Goal: Information Seeking & Learning: Learn about a topic

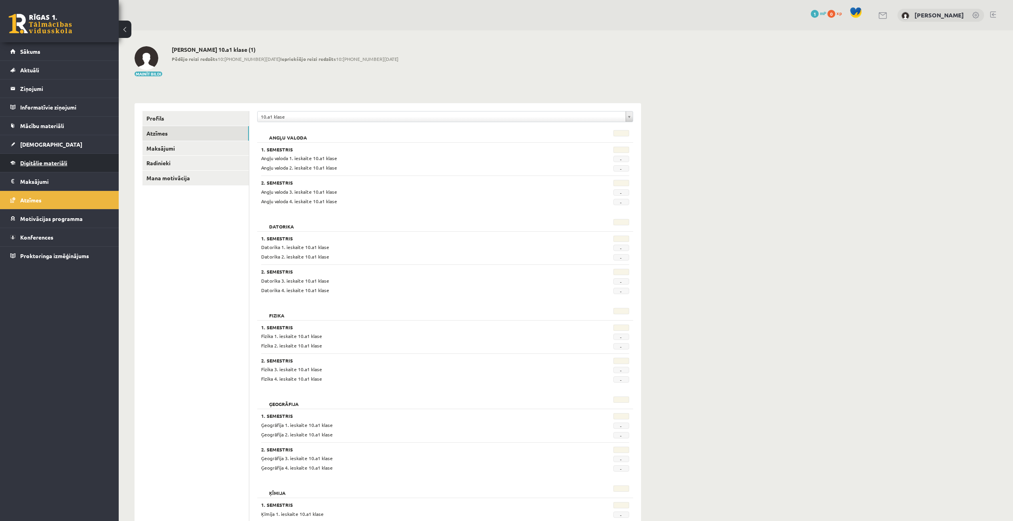
click at [79, 167] on link "Digitālie materiāli" at bounding box center [59, 163] width 98 height 18
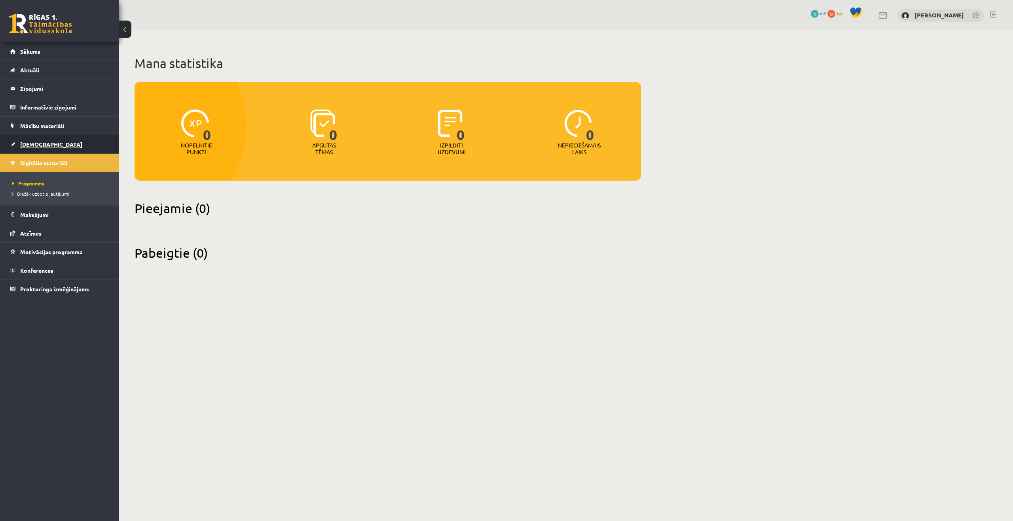
click at [45, 141] on link "[DEMOGRAPHIC_DATA]" at bounding box center [59, 144] width 98 height 18
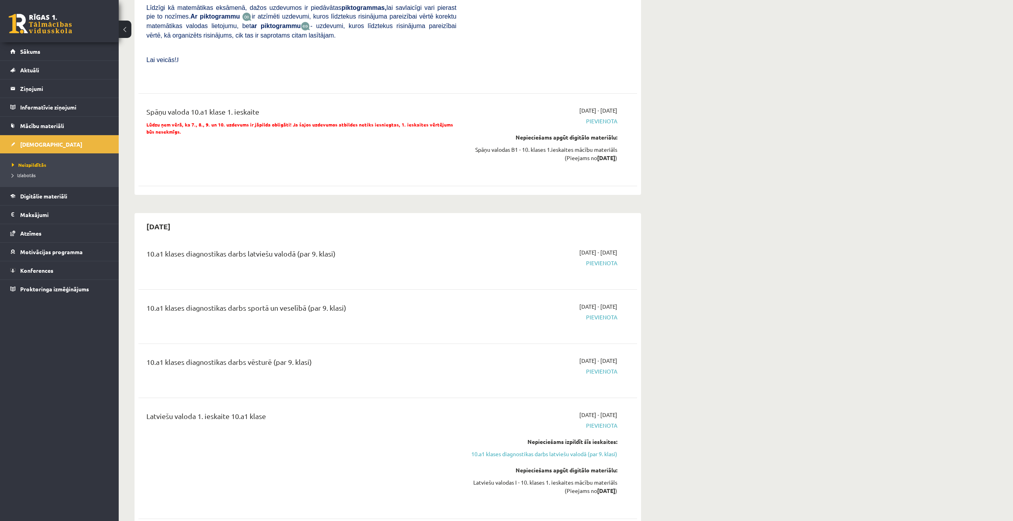
scroll to position [1836, 0]
click at [75, 126] on link "Mācību materiāli" at bounding box center [59, 126] width 98 height 18
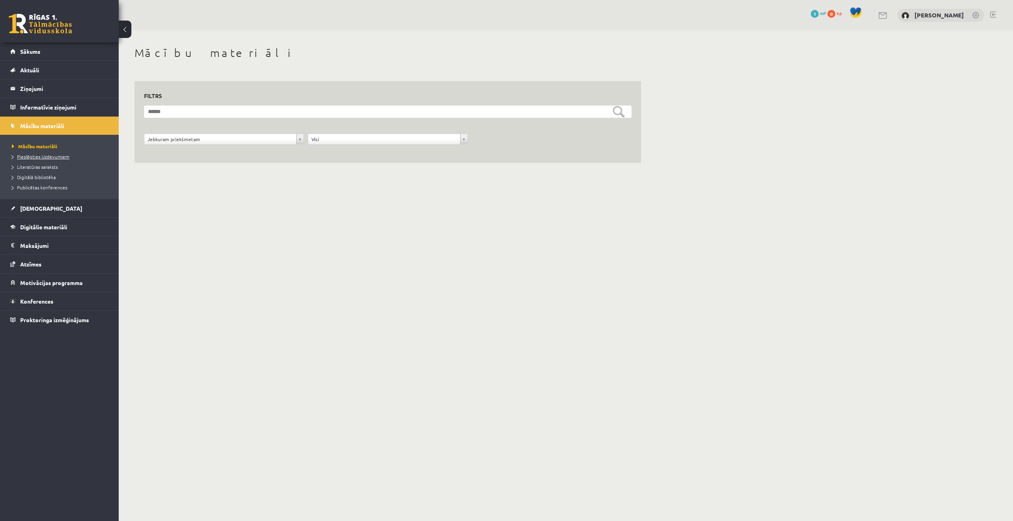
click at [82, 159] on link "Pieslēgties Uzdevumiem" at bounding box center [61, 156] width 99 height 7
click at [92, 165] on link "Literatūras saraksts" at bounding box center [61, 166] width 99 height 7
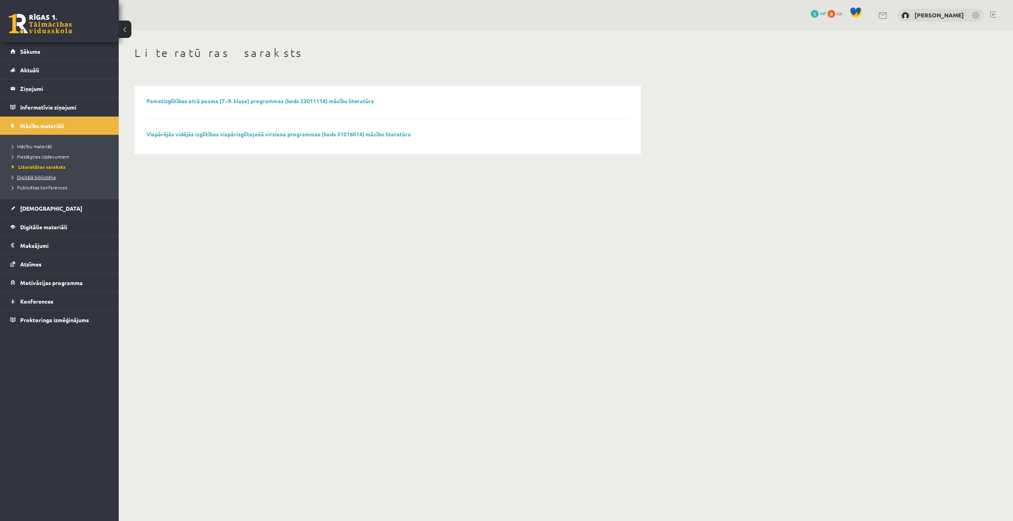
click at [78, 177] on link "Digitālā bibliotēka" at bounding box center [61, 177] width 99 height 7
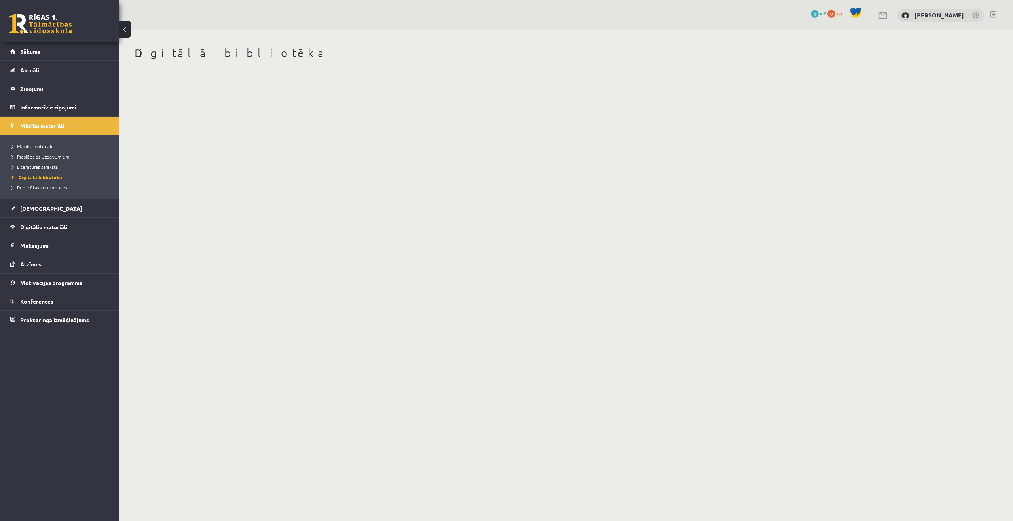
click at [61, 192] on li "Publicētas konferences" at bounding box center [61, 187] width 99 height 10
click at [63, 188] on span "Publicētas konferences" at bounding box center [42, 187] width 60 height 6
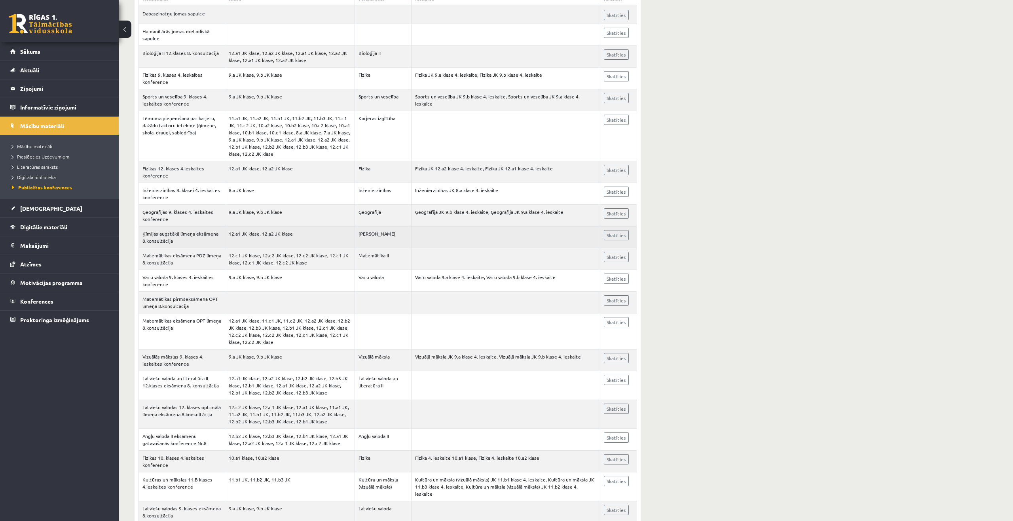
scroll to position [202, 0]
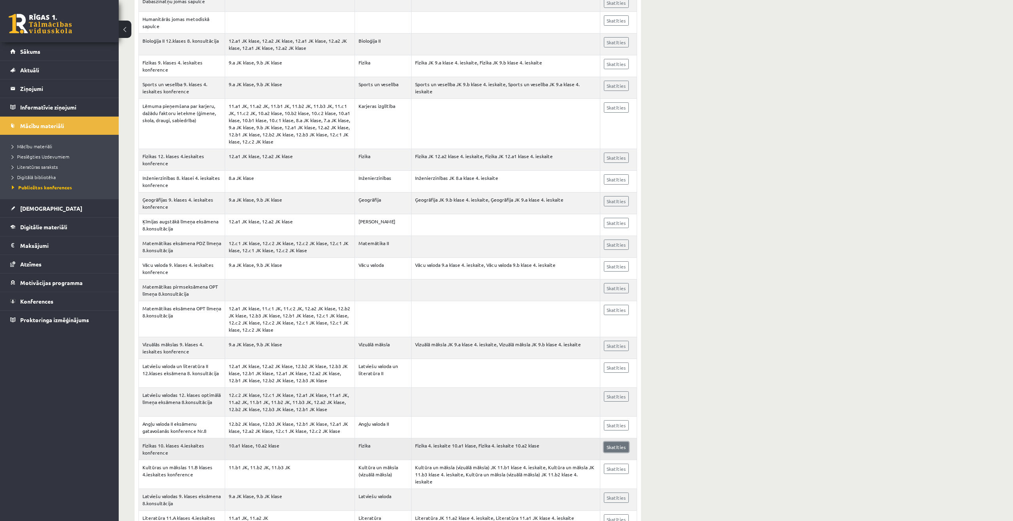
click at [615, 449] on link "Skatīties" at bounding box center [616, 447] width 25 height 10
click at [44, 83] on legend "Ziņojumi 0" at bounding box center [64, 88] width 89 height 18
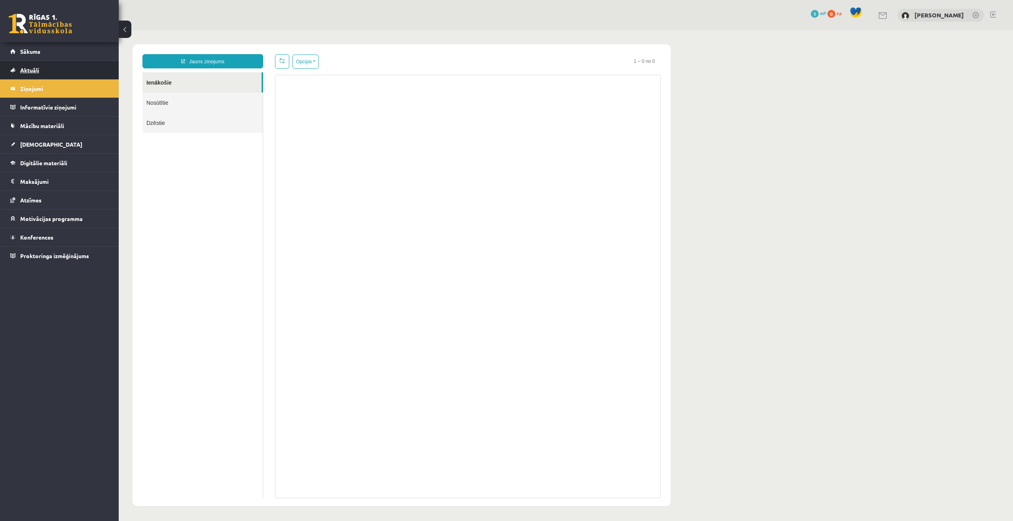
click at [45, 73] on link "Aktuāli" at bounding box center [59, 70] width 98 height 18
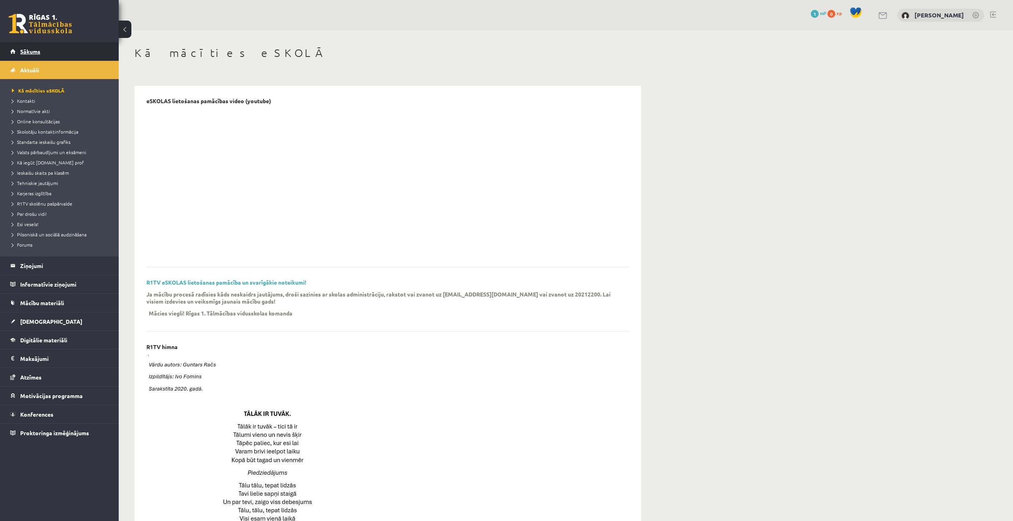
click at [39, 54] on span "Sākums" at bounding box center [30, 51] width 20 height 7
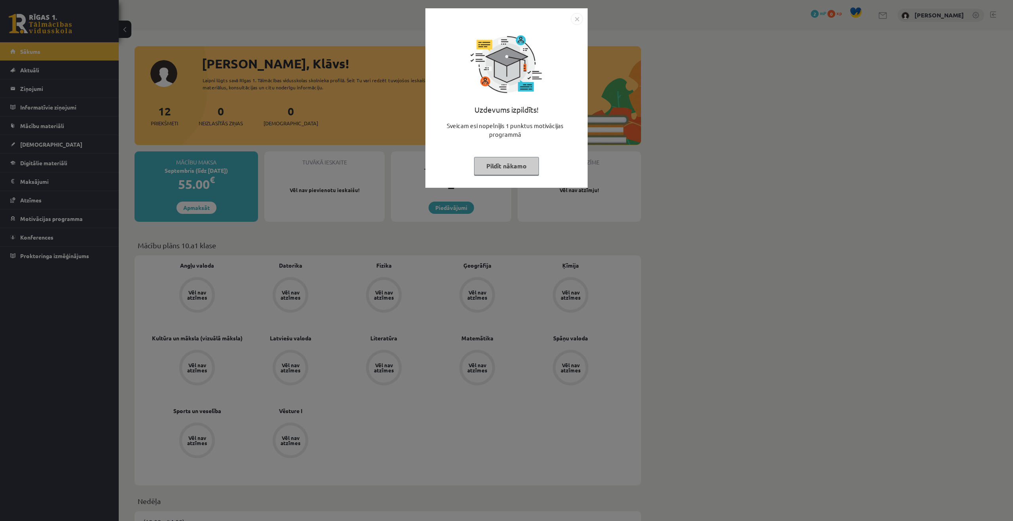
click at [521, 170] on button "Pildīt nākamo" at bounding box center [506, 166] width 65 height 18
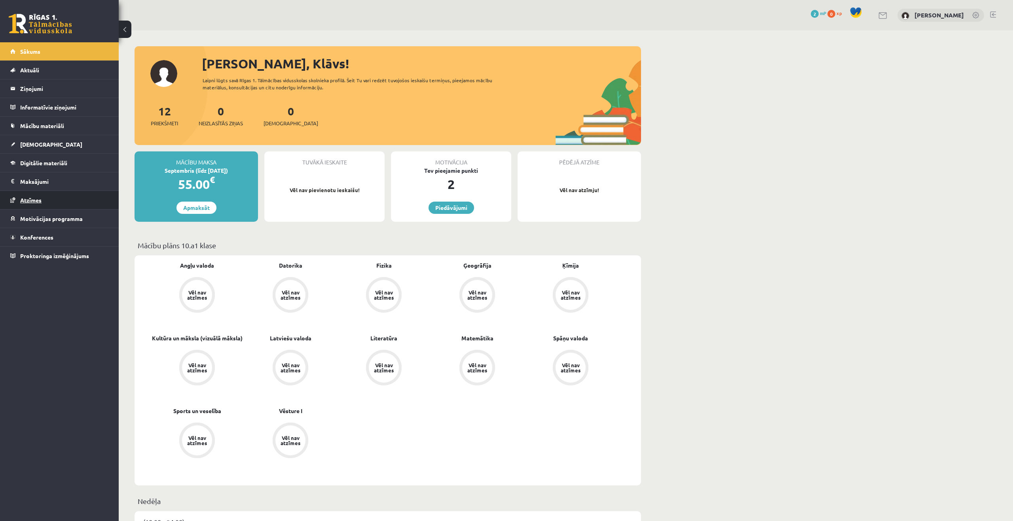
click at [40, 202] on span "Atzīmes" at bounding box center [30, 200] width 21 height 7
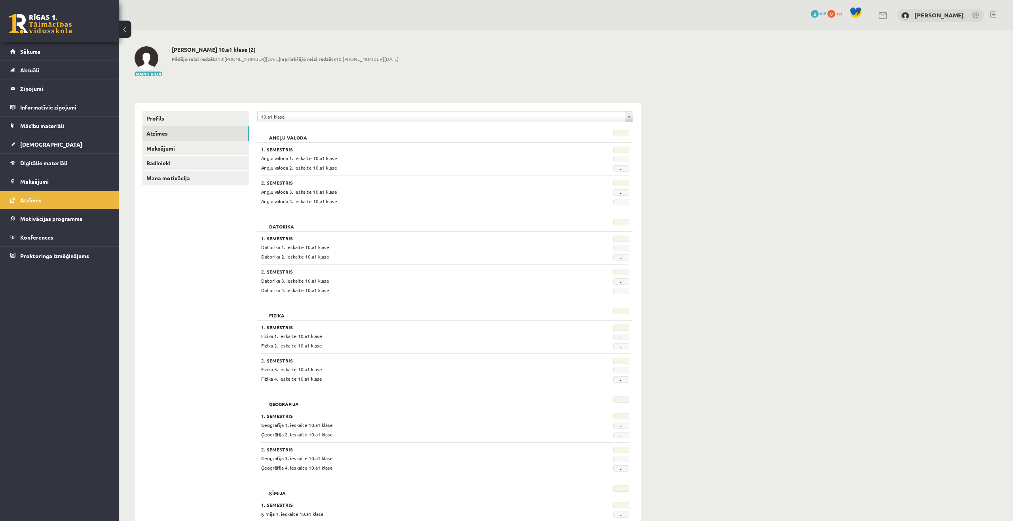
click at [470, 75] on div "Mainīt bildi [PERSON_NAME] 10.a1 klase (2) Pēdējo reizi redzēts 10:[PHONE_NUMBE…" at bounding box center [387, 61] width 506 height 31
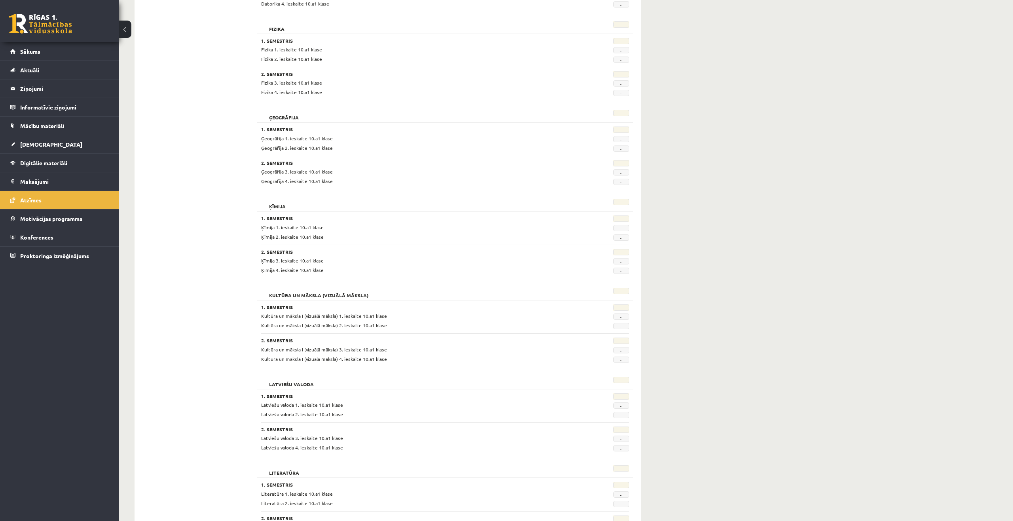
scroll to position [283, 0]
click at [57, 121] on link "Mācību materiāli" at bounding box center [59, 126] width 98 height 18
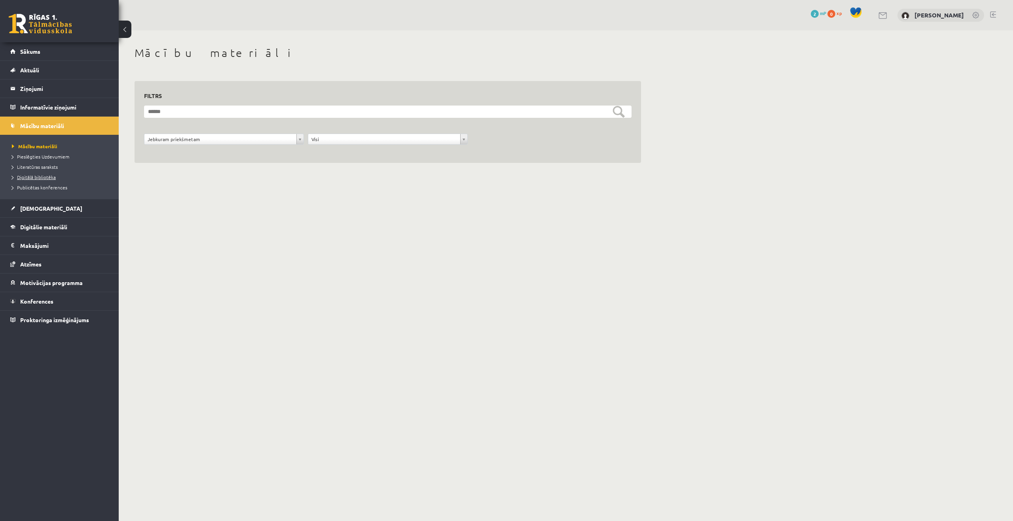
click at [12, 177] on span "Digitālā bibliotēka" at bounding box center [34, 177] width 44 height 6
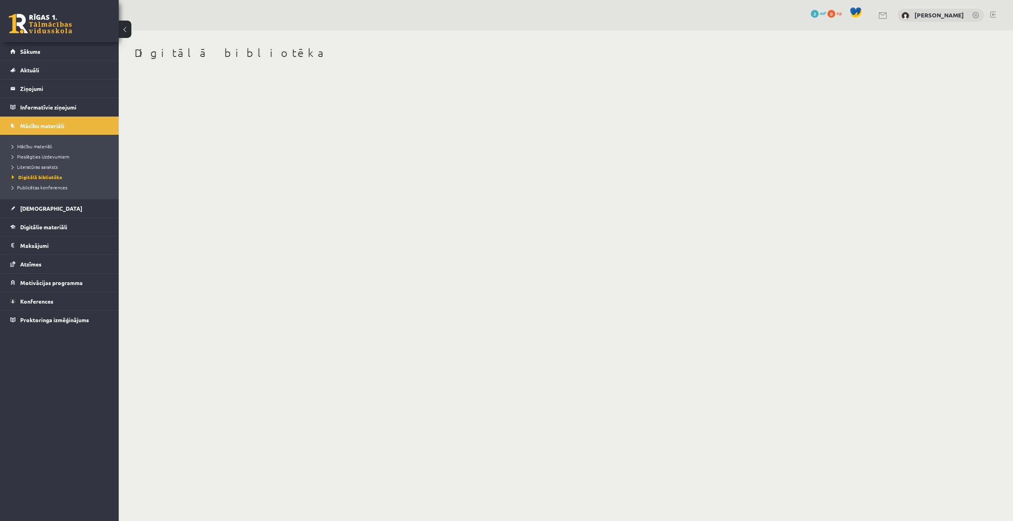
click at [58, 33] on link at bounding box center [40, 24] width 63 height 20
